Goal: Task Accomplishment & Management: Manage account settings

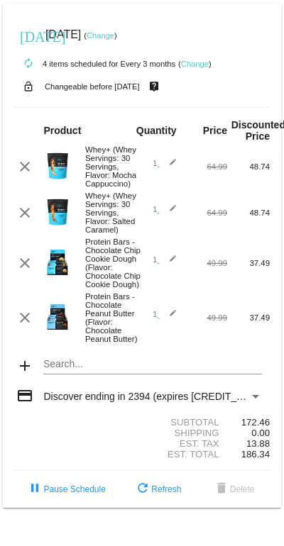
click at [245, 35] on div "today Dec 10 2025 ( Change )" at bounding box center [141, 35] width 255 height 28
click at [230, 25] on div "today Dec 10 2025 ( Change )" at bounding box center [141, 35] width 255 height 28
click at [114, 37] on link "Change" at bounding box center [101, 35] width 28 height 9
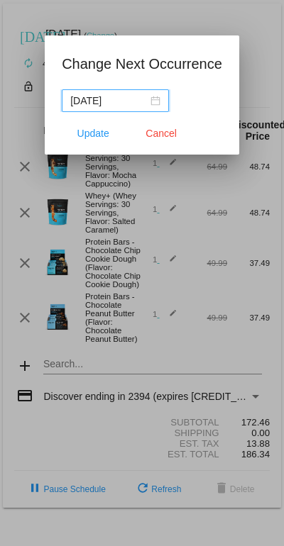
click at [153, 98] on div "2025-12-09" at bounding box center [115, 101] width 90 height 16
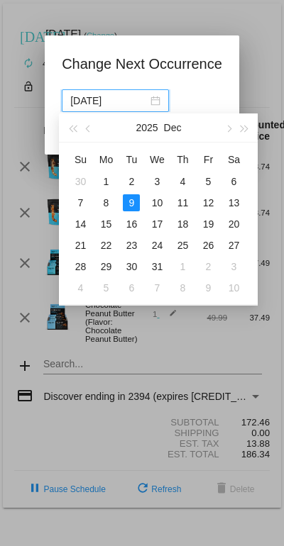
click at [91, 129] on span "button" at bounding box center [88, 129] width 7 height 7
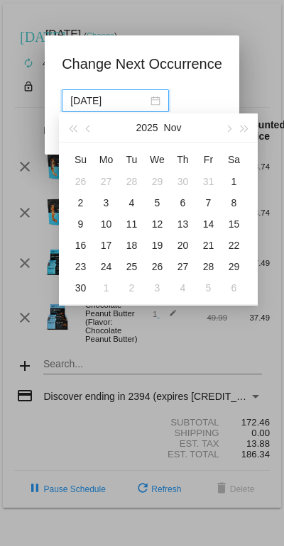
click at [90, 129] on span "button" at bounding box center [88, 129] width 7 height 7
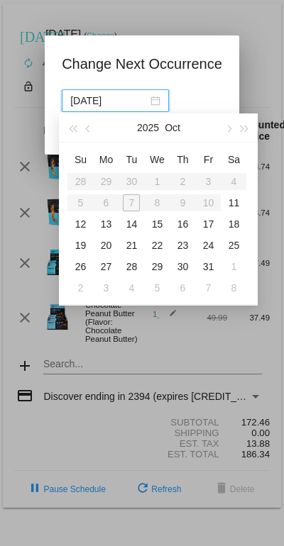
click at [233, 202] on div "11" at bounding box center [233, 202] width 17 height 17
type input "2025-10-11"
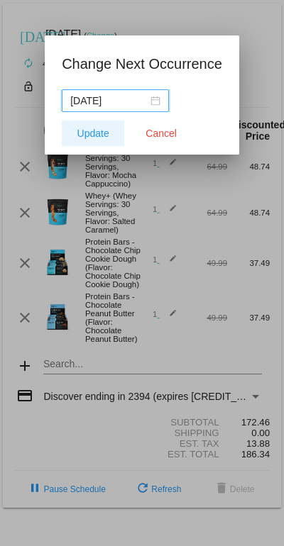
click at [91, 133] on span "Update" at bounding box center [93, 133] width 32 height 11
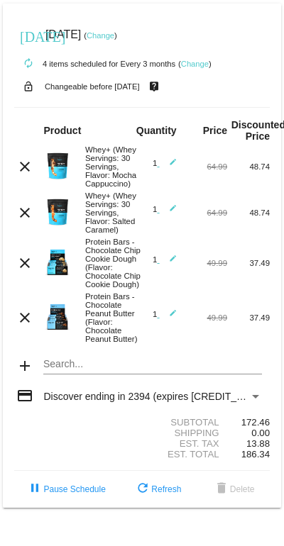
scroll to position [38, 0]
click at [27, 158] on mat-icon "clear" at bounding box center [24, 166] width 17 height 17
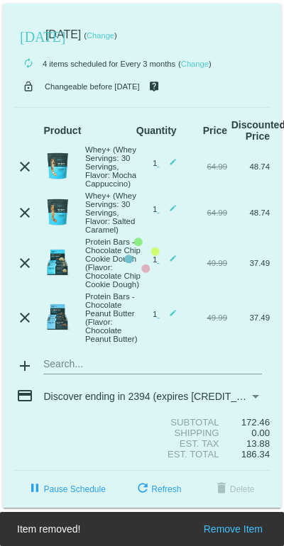
click at [31, 139] on mat-card "today Oct 11 2025 ( Change ) autorenew 4 items scheduled for Every 3 months ( C…" at bounding box center [142, 256] width 278 height 504
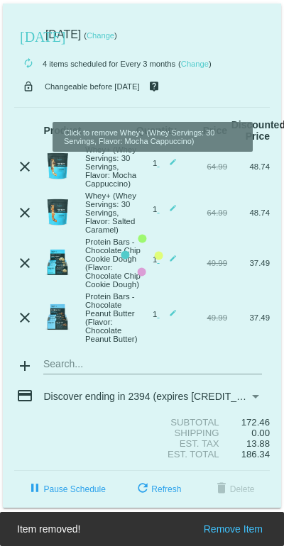
scroll to position [0, 0]
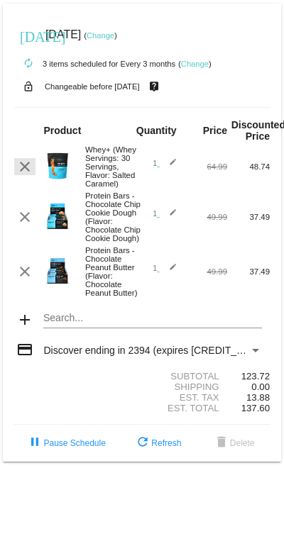
click at [26, 175] on mat-icon "clear" at bounding box center [24, 166] width 17 height 17
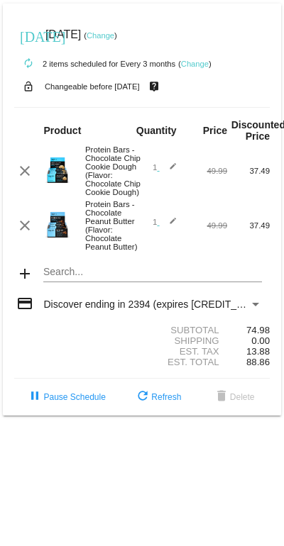
click at [143, 406] on mat-icon "refresh" at bounding box center [142, 397] width 17 height 17
